Goal: Transaction & Acquisition: Purchase product/service

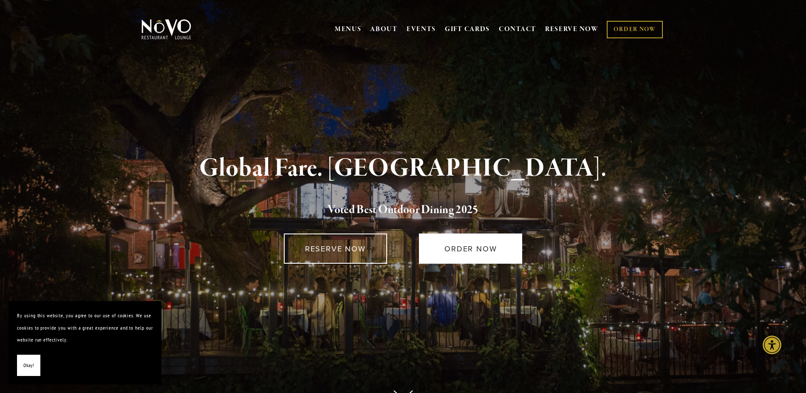
click at [441, 250] on link "ORDER NOW" at bounding box center [470, 248] width 103 height 30
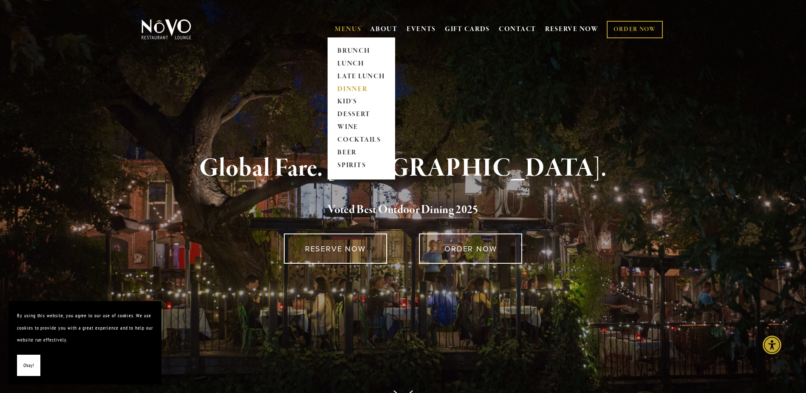
click at [346, 91] on link "DINNER" at bounding box center [361, 89] width 53 height 13
click at [360, 88] on link "DINNER" at bounding box center [361, 89] width 53 height 13
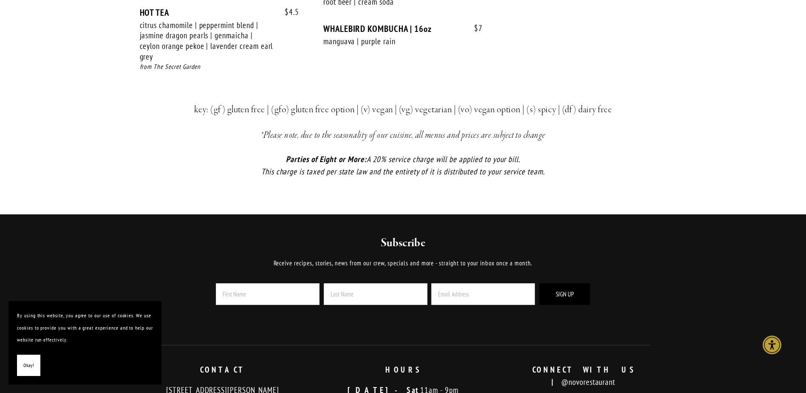
scroll to position [1870, 0]
